Goal: Download file/media

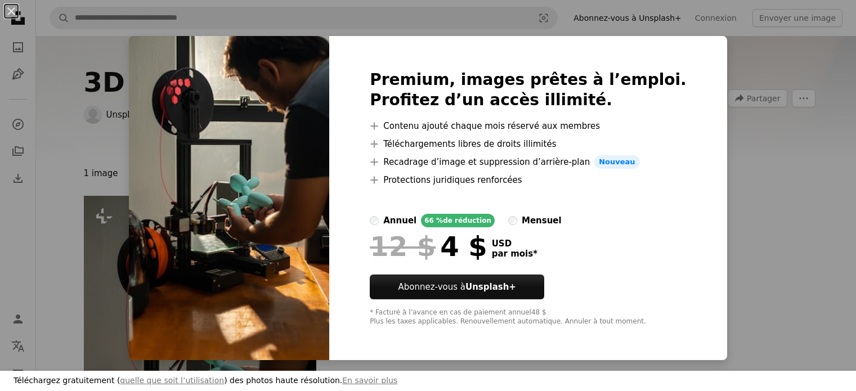
scroll to position [252, 0]
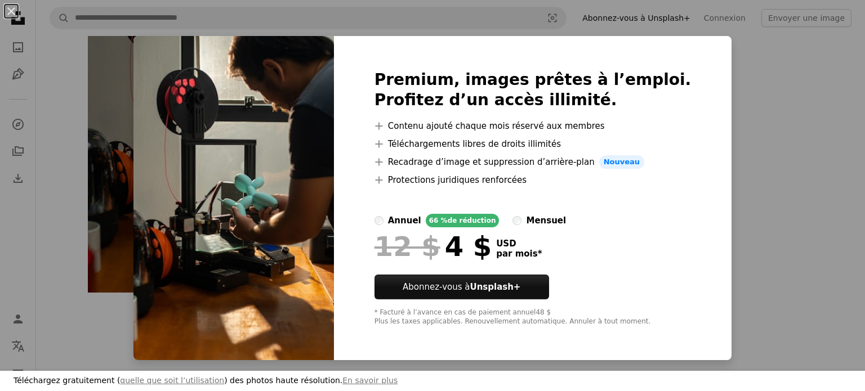
click at [749, 110] on div "An X shape Téléchargez gratuitement ( quelle que soit l’utilisation ) des photo…" at bounding box center [432, 195] width 865 height 391
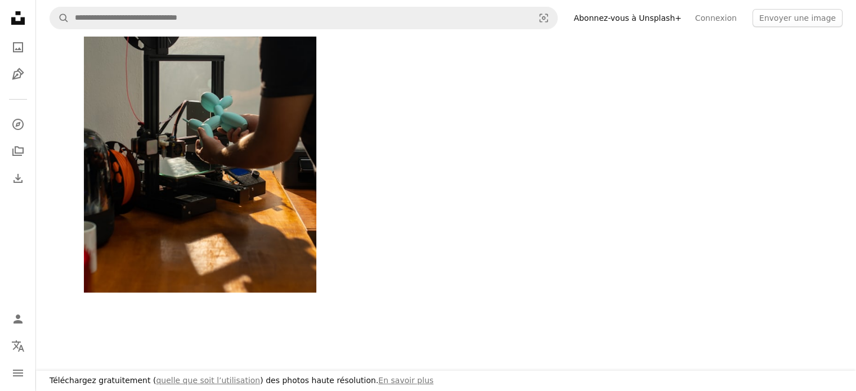
click at [600, 190] on div "Plus sign for Unsplash+ A heart A plus sign Vinicius "amnx" Amano Pour Unsplash…" at bounding box center [446, 118] width 725 height 349
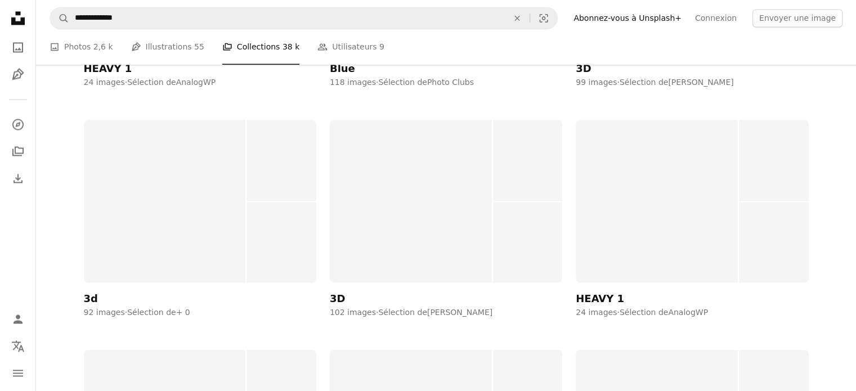
scroll to position [6139, 0]
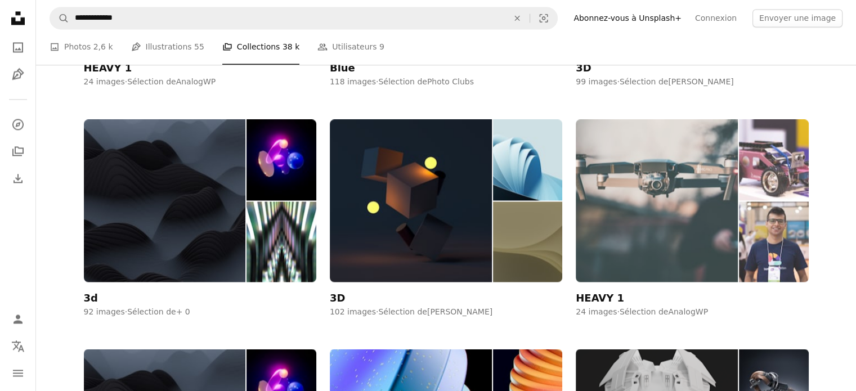
click at [793, 153] on img at bounding box center [773, 159] width 69 height 81
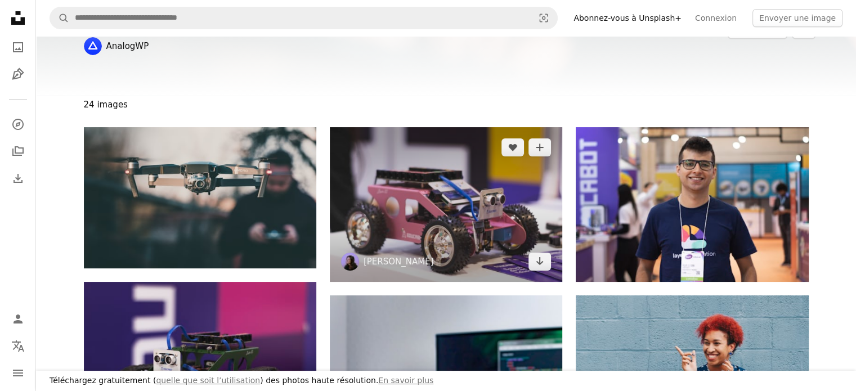
scroll to position [70, 0]
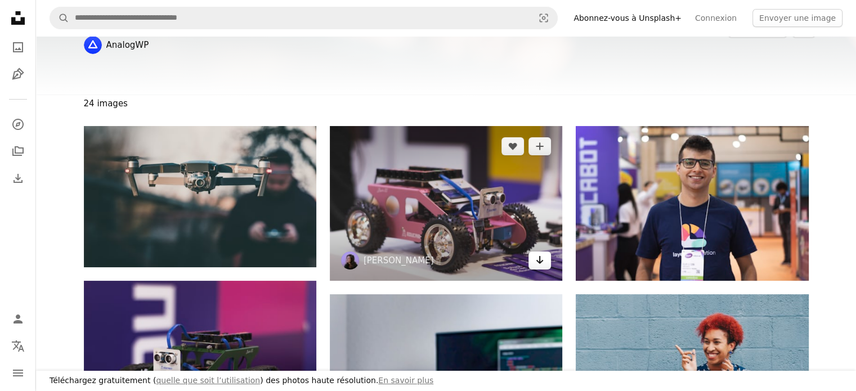
click at [547, 264] on link "Arrow pointing down" at bounding box center [540, 261] width 23 height 18
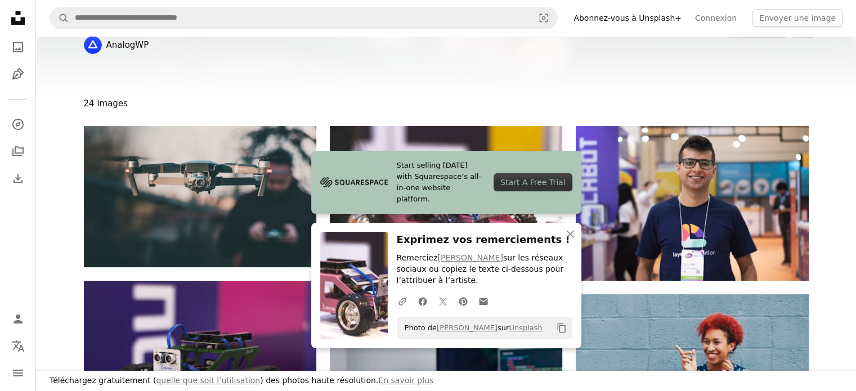
click at [490, 112] on div "24 images" at bounding box center [446, 104] width 752 height 18
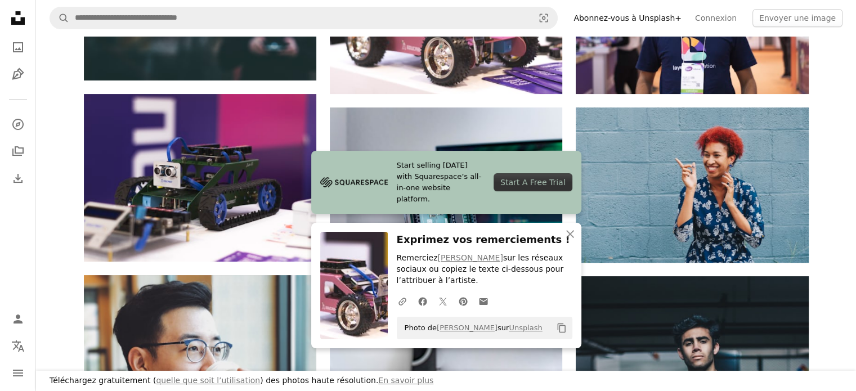
scroll to position [259, 0]
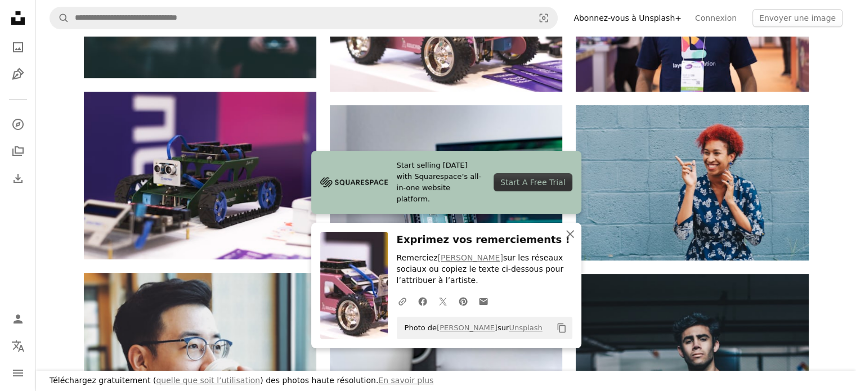
click at [567, 233] on icon "An X shape" at bounding box center [571, 234] width 14 height 14
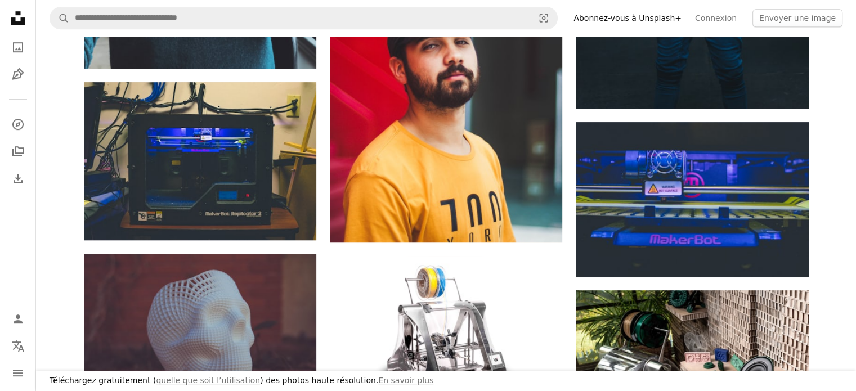
scroll to position [775, 0]
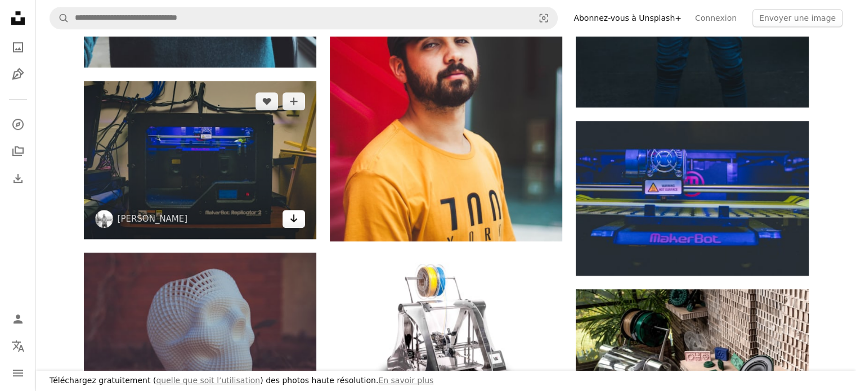
click at [295, 225] on link "Arrow pointing down" at bounding box center [294, 219] width 23 height 18
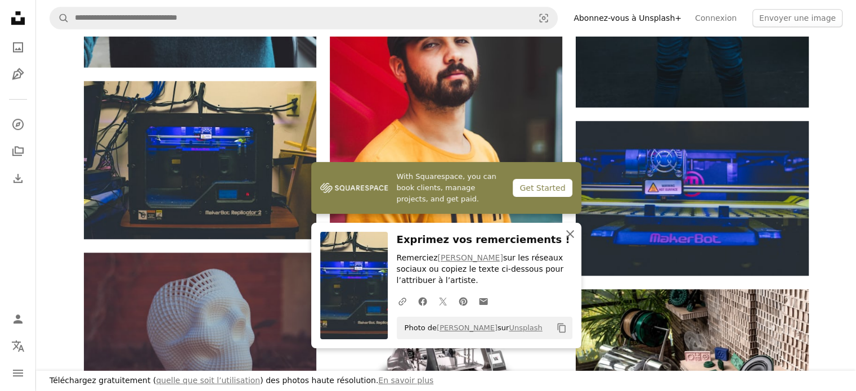
click at [567, 234] on icon "An X shape" at bounding box center [571, 234] width 14 height 14
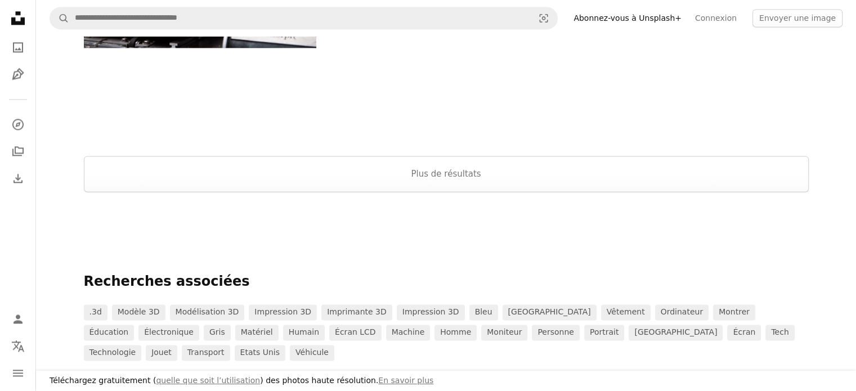
scroll to position [1609, 0]
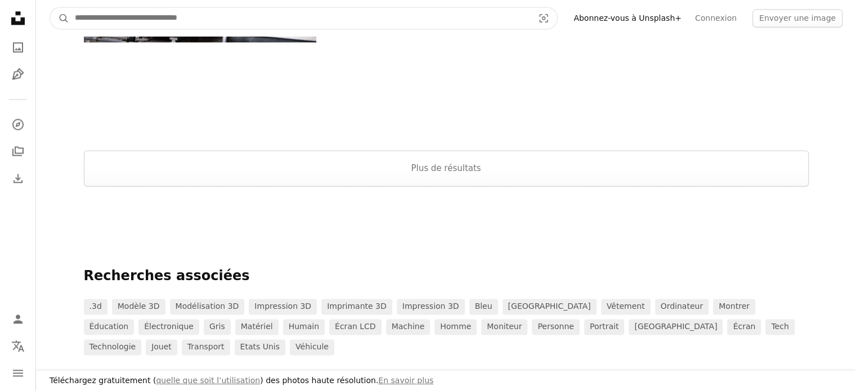
click at [306, 17] on input "Rechercher des visuels sur tout le site" at bounding box center [299, 17] width 461 height 21
type input "**********"
click at [50, 7] on button "A magnifying glass" at bounding box center [59, 17] width 19 height 21
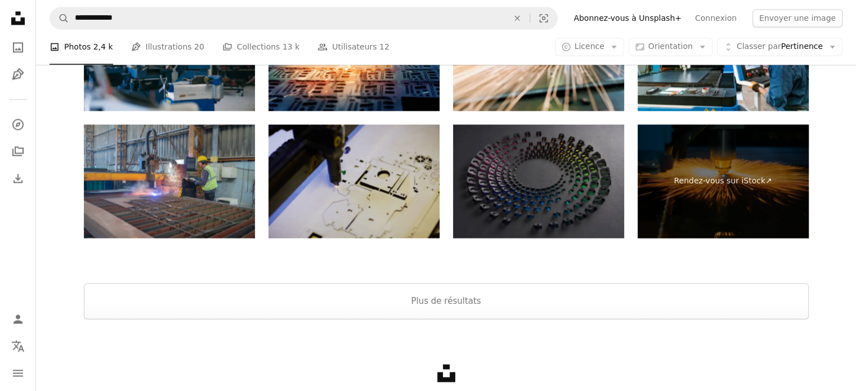
scroll to position [1809, 0]
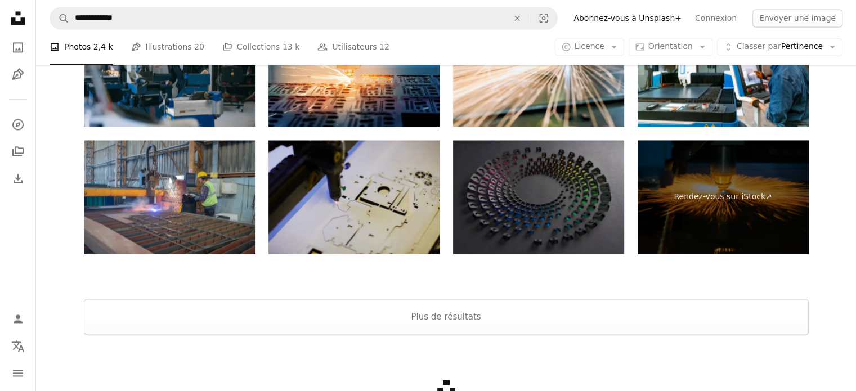
click at [381, 202] on img at bounding box center [354, 197] width 171 height 114
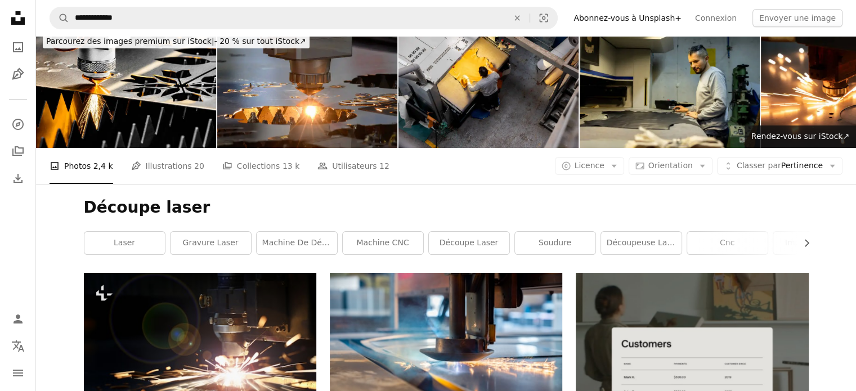
scroll to position [0, 0]
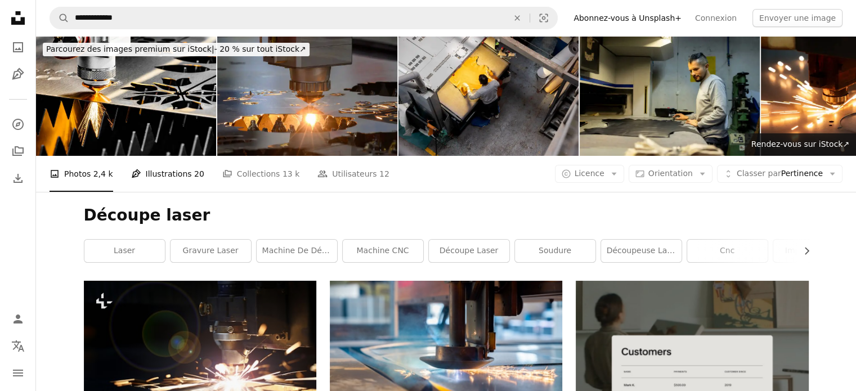
click at [169, 175] on link "Pen Tool Illustrations 20" at bounding box center [167, 174] width 73 height 36
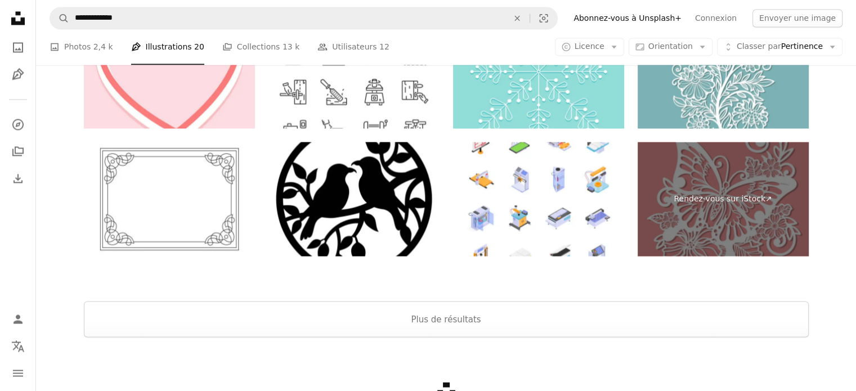
scroll to position [2153, 0]
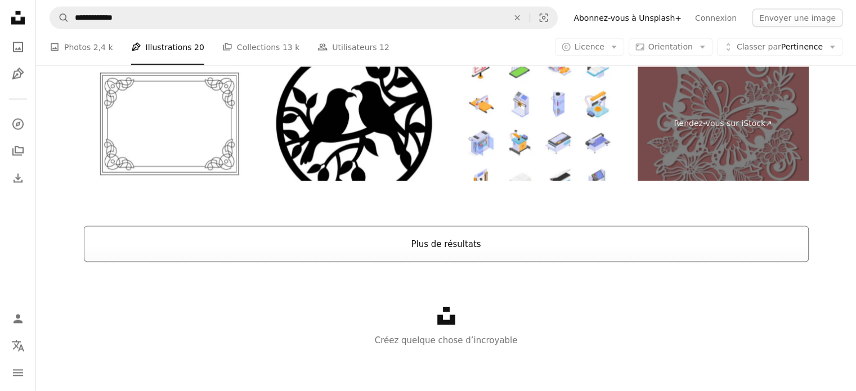
click at [259, 235] on button "Plus de résultats" at bounding box center [446, 244] width 725 height 36
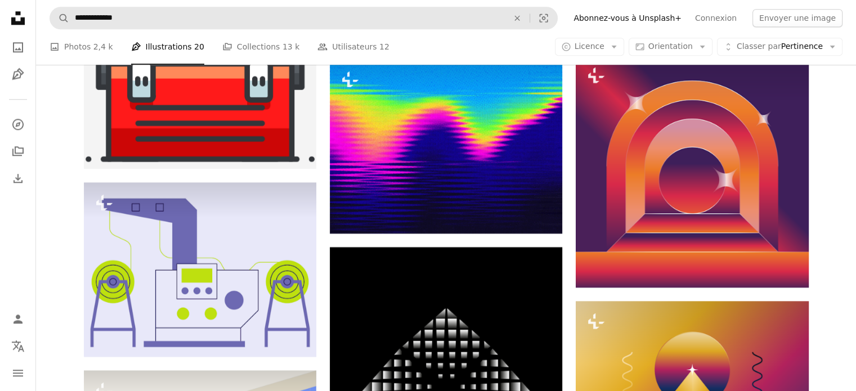
scroll to position [5639, 0]
